Goal: Use online tool/utility: Utilize a website feature to perform a specific function

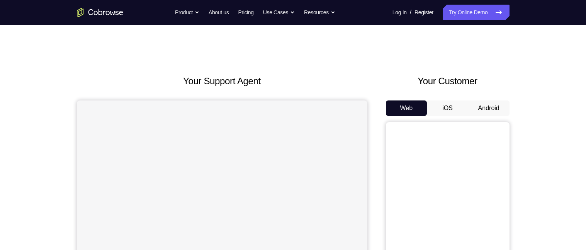
click at [425, 109] on button "Android" at bounding box center [488, 107] width 41 height 15
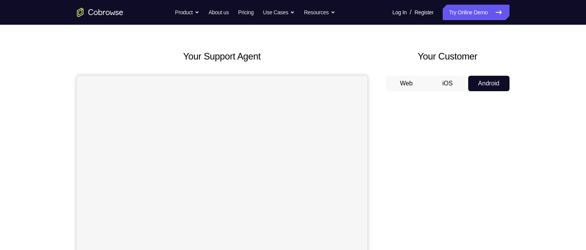
scroll to position [24, 0]
click at [409, 85] on button "Web" at bounding box center [406, 83] width 41 height 15
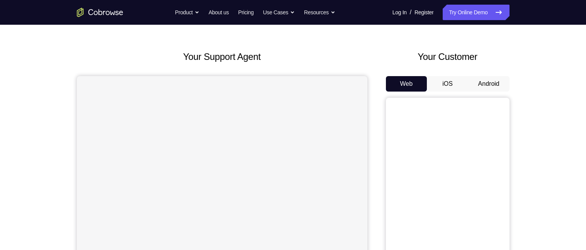
click at [425, 85] on button "iOS" at bounding box center [447, 83] width 41 height 15
click at [425, 83] on button "Android" at bounding box center [488, 83] width 41 height 15
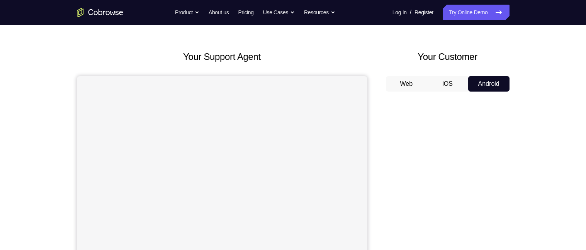
click at [425, 84] on button "iOS" at bounding box center [447, 83] width 41 height 15
click at [409, 85] on button "Web" at bounding box center [406, 83] width 41 height 15
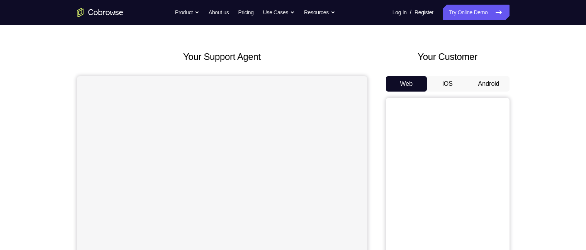
click at [425, 83] on button "Android" at bounding box center [488, 83] width 41 height 15
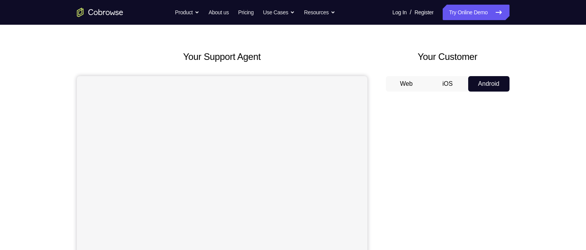
click at [425, 85] on button "iOS" at bounding box center [447, 83] width 41 height 15
click at [402, 86] on button "Web" at bounding box center [406, 83] width 41 height 15
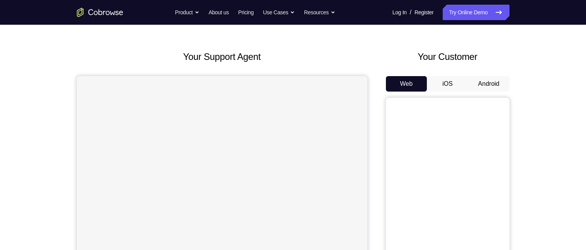
click at [425, 82] on button "Android" at bounding box center [488, 83] width 41 height 15
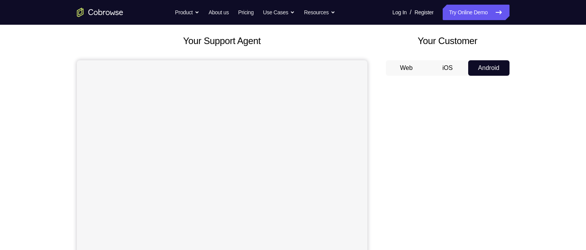
scroll to position [41, 0]
click at [425, 64] on button "iOS" at bounding box center [447, 67] width 41 height 15
click at [407, 65] on button "Web" at bounding box center [406, 67] width 41 height 15
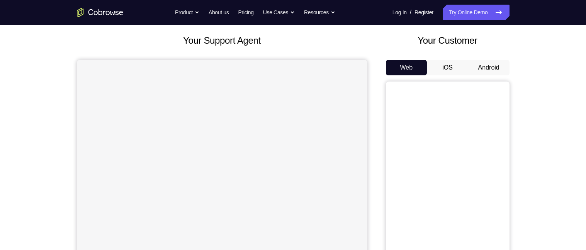
click at [425, 68] on button "Android" at bounding box center [488, 67] width 41 height 15
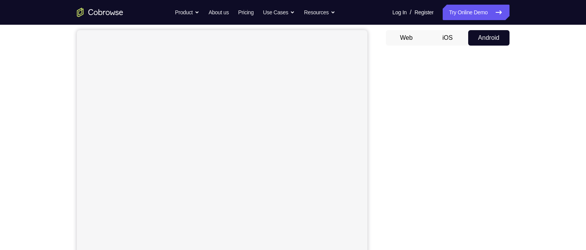
scroll to position [72, 0]
click at [422, 42] on button "Web" at bounding box center [406, 35] width 41 height 15
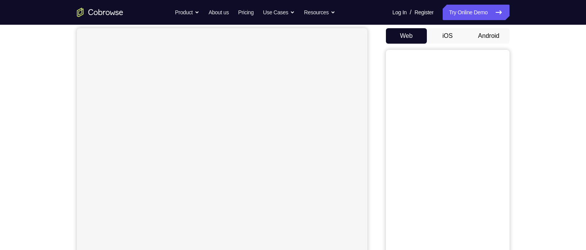
click at [401, 37] on button "Web" at bounding box center [406, 35] width 41 height 15
click at [425, 36] on button "iOS" at bounding box center [447, 35] width 41 height 15
click at [425, 42] on button "Android" at bounding box center [488, 35] width 41 height 15
